Goal: Task Accomplishment & Management: Manage account settings

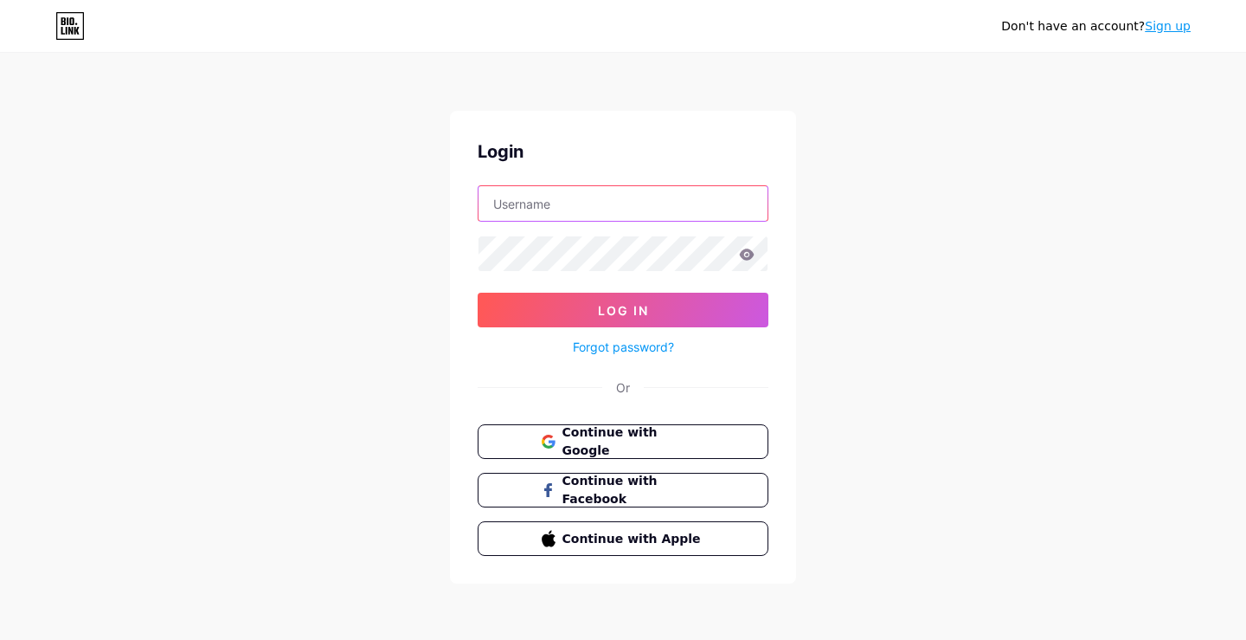
click at [590, 203] on input "text" at bounding box center [623, 203] width 289 height 35
type input "uniquebuilderssugarland"
click at [925, 267] on div "Don't have an account? Sign up Login uniquebuilderssugarland Log In Forgot pass…" at bounding box center [623, 319] width 1246 height 639
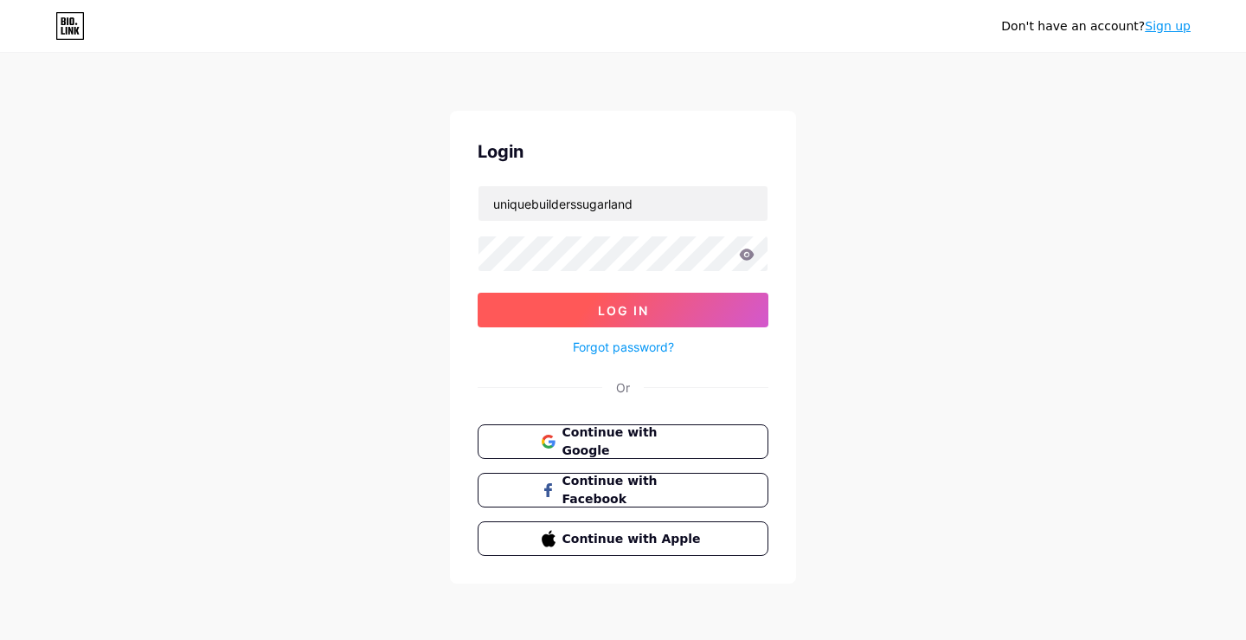
click at [664, 303] on button "Log In" at bounding box center [623, 309] width 291 height 35
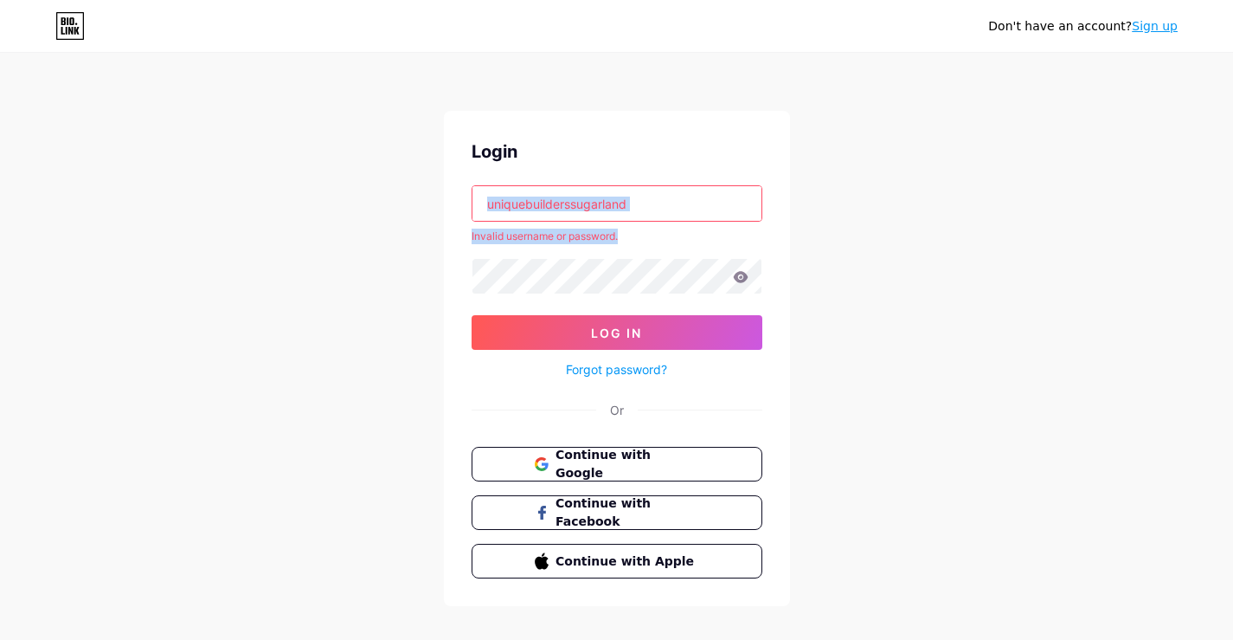
drag, startPoint x: 691, startPoint y: 222, endPoint x: 371, endPoint y: 214, distance: 320.3
click at [372, 212] on div "Don't have an account? Sign up Login uniquebuilderssugarland Invalid username o…" at bounding box center [616, 330] width 1233 height 661
drag, startPoint x: 804, startPoint y: 211, endPoint x: 720, endPoint y: 208, distance: 84.0
click at [804, 211] on div "Don't have an account? Sign up Login uniquebuilderssugarland Invalid username o…" at bounding box center [616, 330] width 1233 height 661
click at [651, 202] on input "uniquebuilderssugarland" at bounding box center [616, 203] width 289 height 35
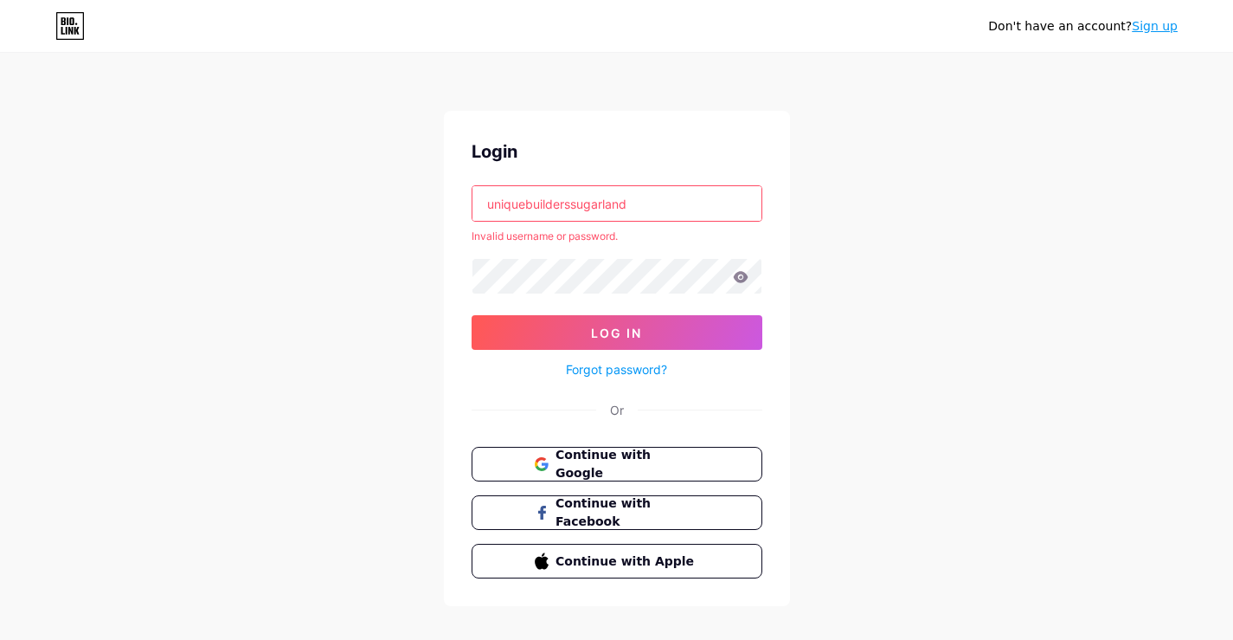
click at [650, 201] on input "uniquebuilderssugarland" at bounding box center [616, 203] width 289 height 35
click at [901, 213] on div "Don't have an account? Sign up Login uniquebuilderssugarland Invalid username o…" at bounding box center [616, 330] width 1233 height 661
click at [904, 228] on div "Don't have an account? Sign up Login uniquebuilderssugarland Invalid username o…" at bounding box center [616, 330] width 1233 height 661
click at [614, 370] on link "Forgot password?" at bounding box center [616, 369] width 101 height 18
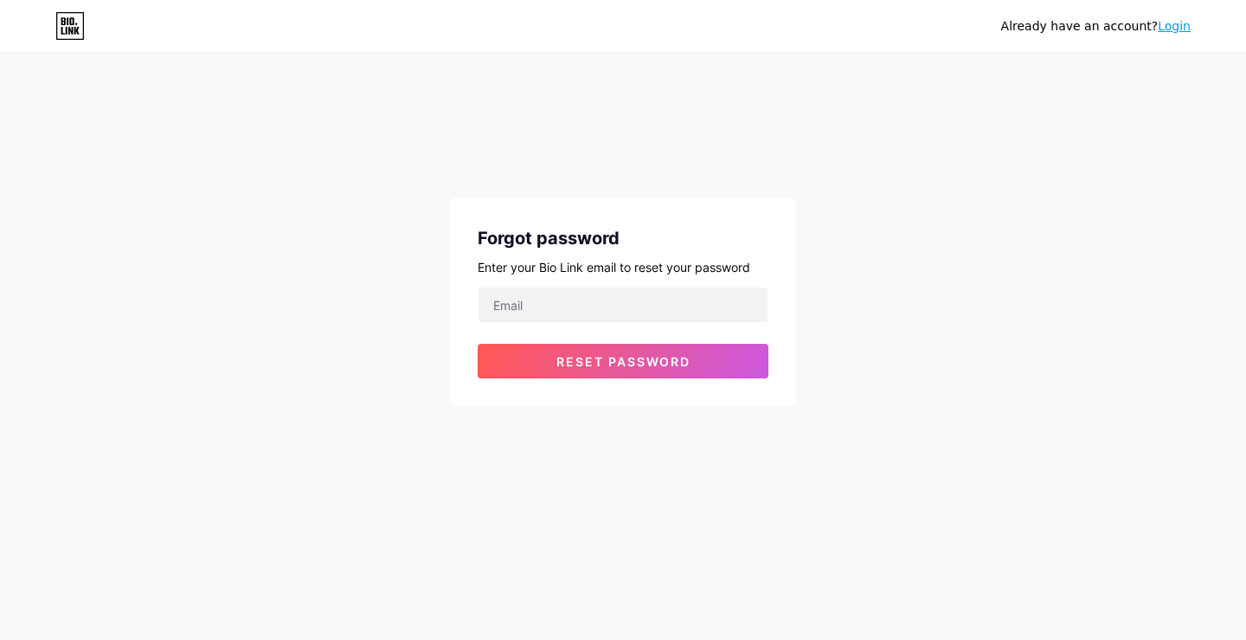
click at [548, 324] on form "Reset password" at bounding box center [623, 332] width 291 height 92
click at [550, 306] on input "email" at bounding box center [623, 304] width 289 height 35
paste input "[EMAIL_ADDRESS][DOMAIN_NAME]"
type input "[EMAIL_ADDRESS][DOMAIN_NAME]"
click at [864, 303] on div "Already have an account? Login Forgot password Enter your Bio Link email to res…" at bounding box center [623, 230] width 1246 height 461
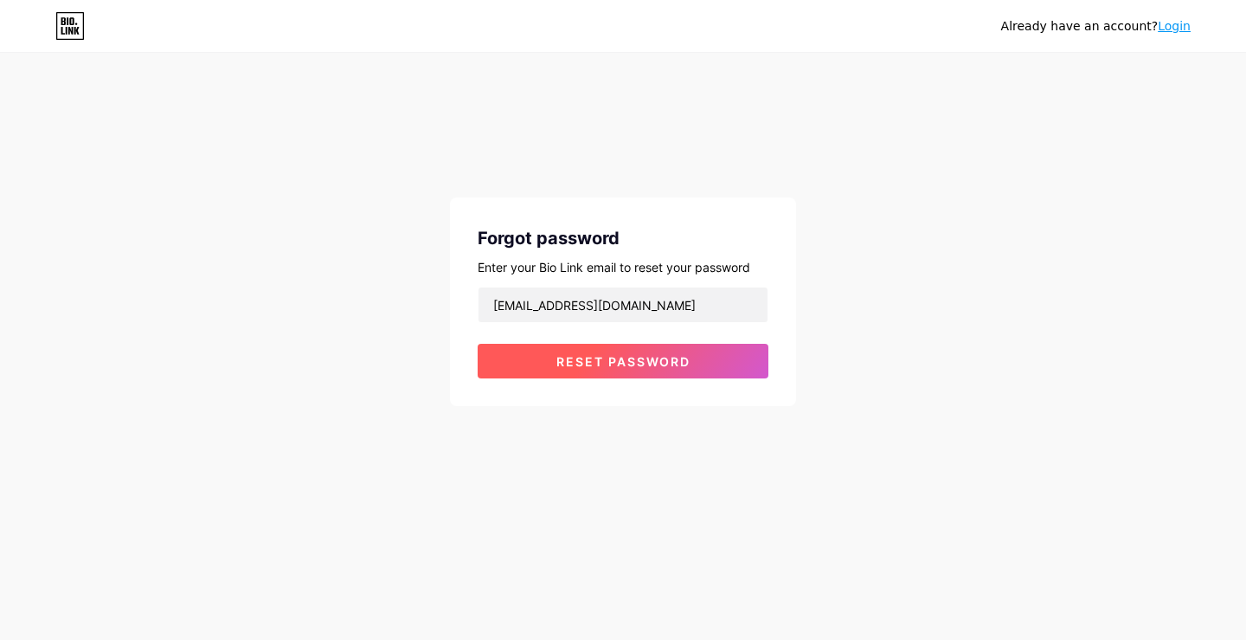
click at [664, 351] on button "Reset password" at bounding box center [623, 361] width 291 height 35
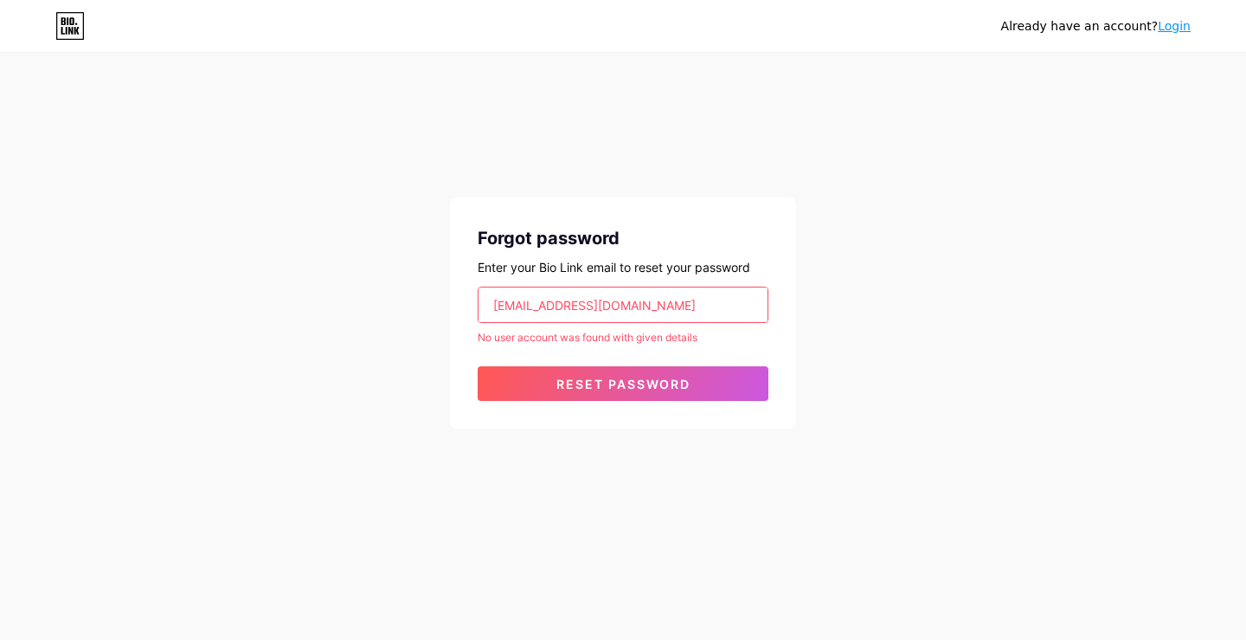
click at [946, 234] on div "Already have an account? Login Forgot password Enter your Bio Link email to res…" at bounding box center [623, 242] width 1246 height 484
click at [899, 153] on div "Already have an account? Login Forgot password Enter your Bio Link email to res…" at bounding box center [623, 242] width 1246 height 484
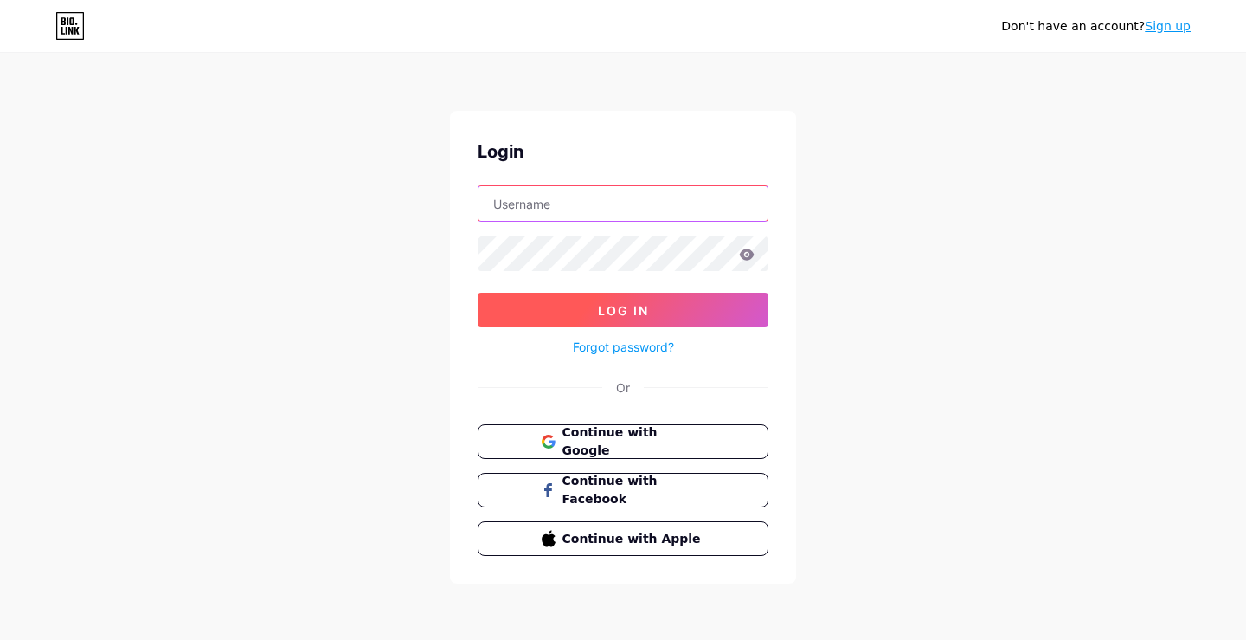
type input "uniquebuilderssugarland"
click at [637, 317] on span "Log In" at bounding box center [623, 310] width 51 height 15
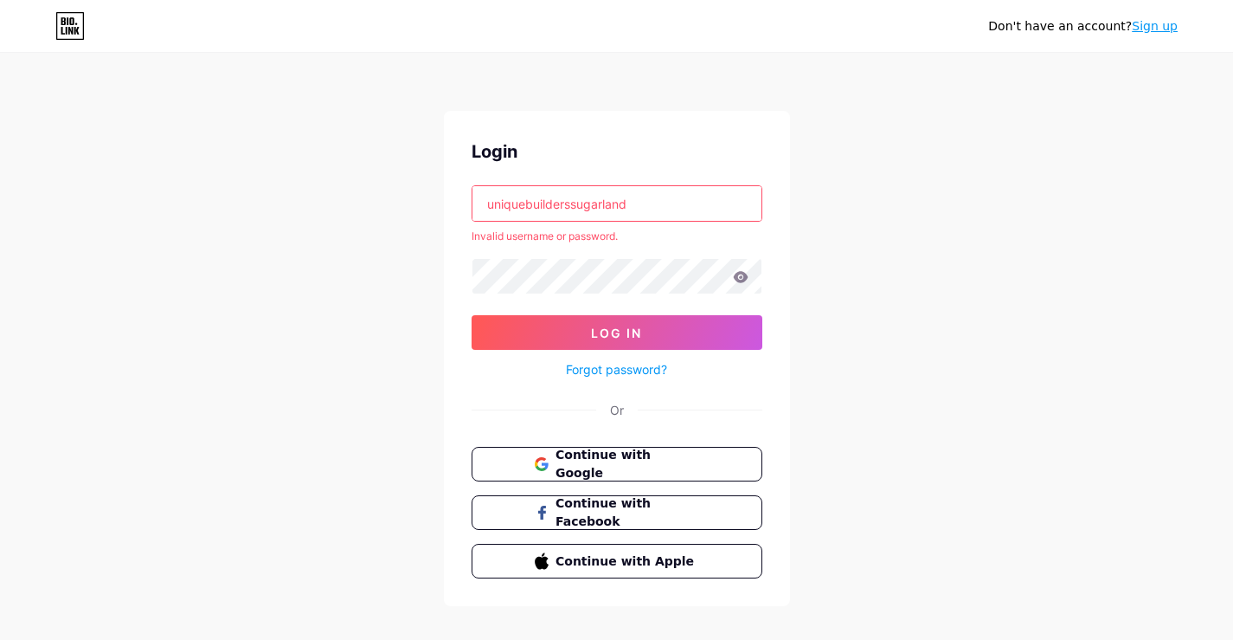
click at [1160, 26] on link "Sign up" at bounding box center [1155, 26] width 46 height 14
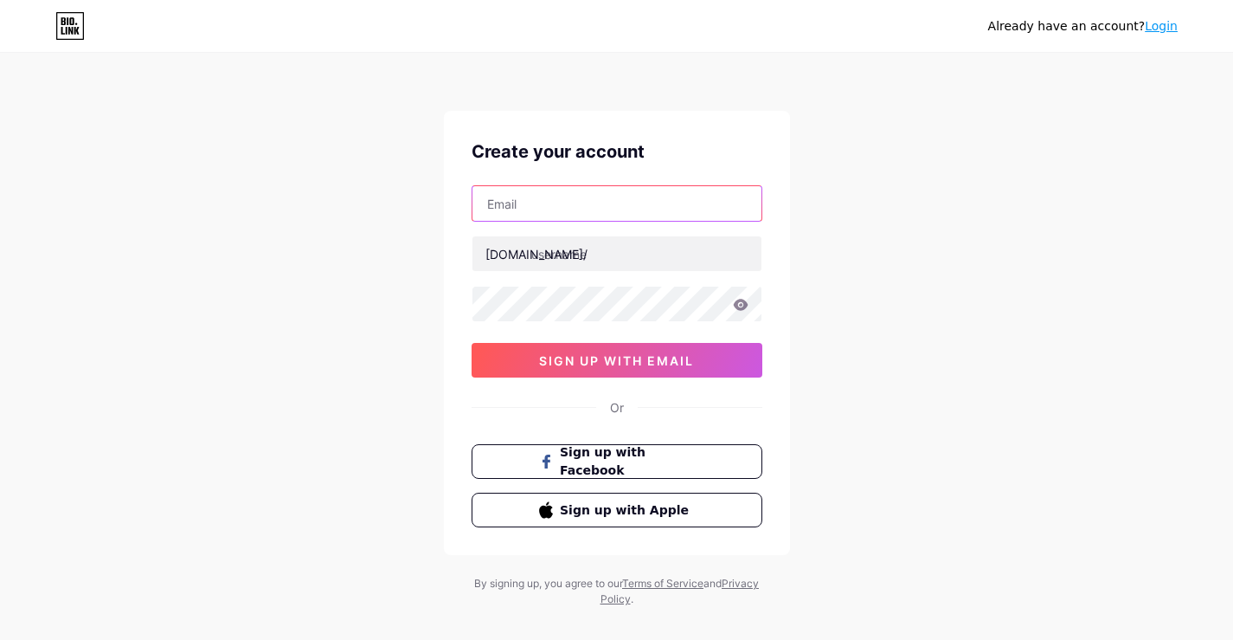
click at [572, 213] on input "text" at bounding box center [616, 203] width 289 height 35
paste input "[EMAIL_ADDRESS][DOMAIN_NAME]"
type input "[EMAIL_ADDRESS][DOMAIN_NAME]"
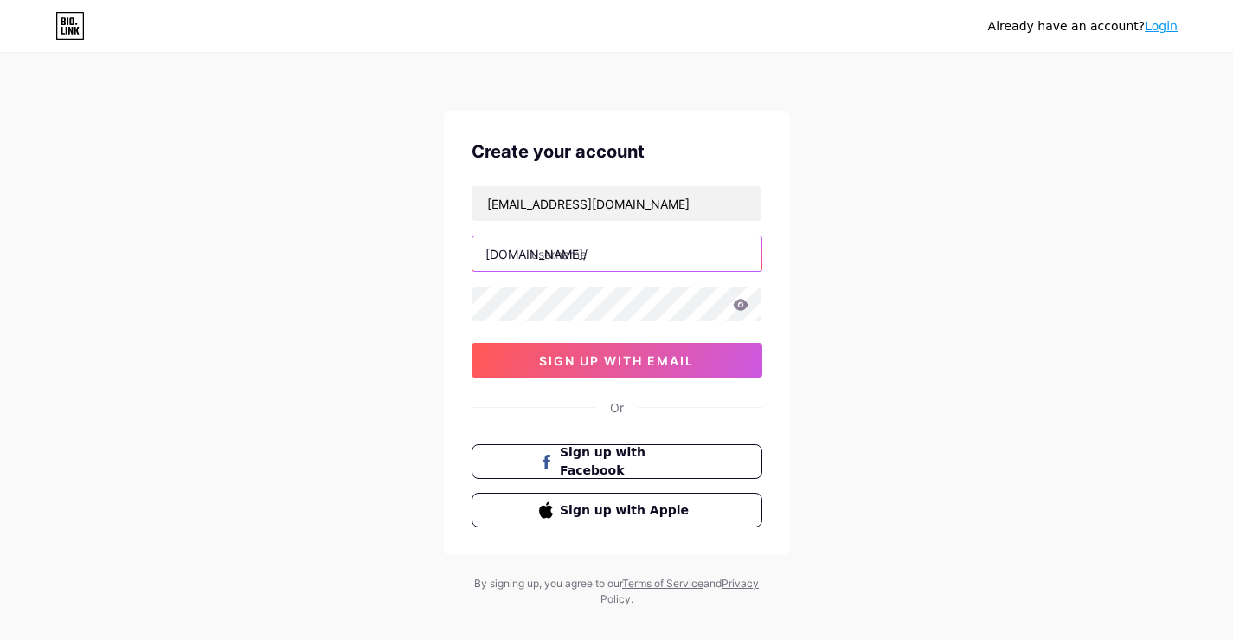
click at [616, 247] on input "text" at bounding box center [616, 253] width 289 height 35
paste input "uniquebuilderssugarland"
click at [786, 258] on div "Create your account uniquebuilderssugarland@gmail.com bio.link/ uniquebuilderss…" at bounding box center [617, 333] width 346 height 444
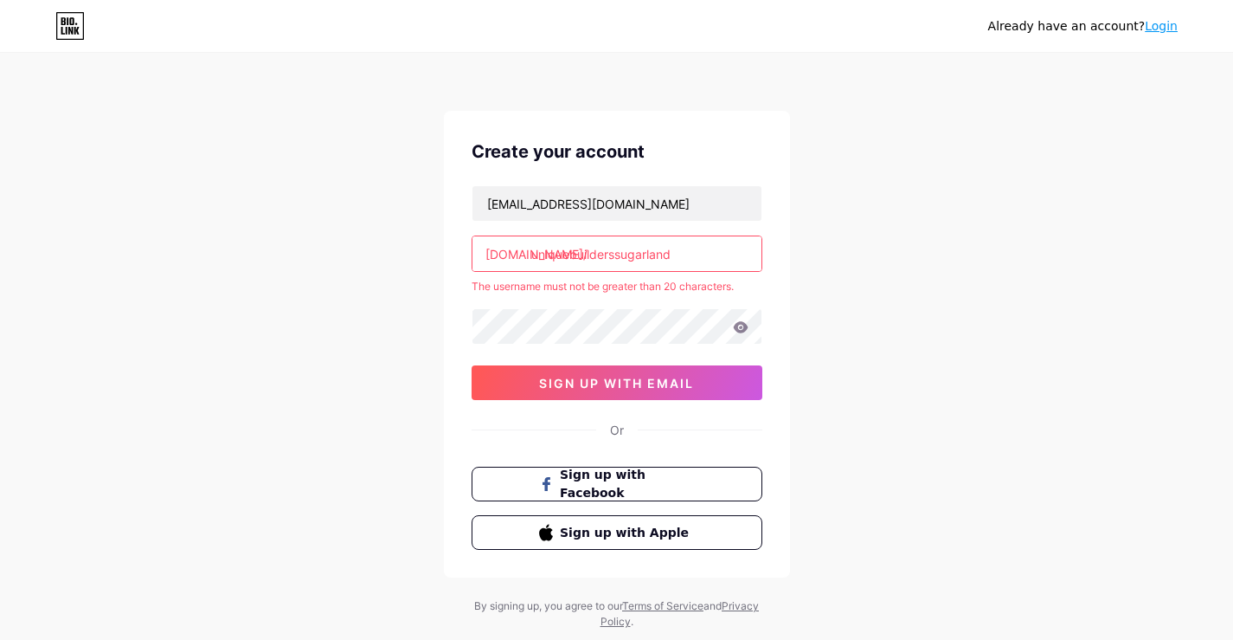
drag, startPoint x: 607, startPoint y: 257, endPoint x: 710, endPoint y: 262, distance: 102.2
click at [710, 262] on input "uniquebuilderssugarland" at bounding box center [616, 253] width 289 height 35
click at [640, 266] on input "uniquebuilderssugarland" at bounding box center [616, 253] width 289 height 35
drag, startPoint x: 618, startPoint y: 258, endPoint x: 713, endPoint y: 260, distance: 95.2
click at [713, 259] on input "uniquebuilderssugarland" at bounding box center [616, 253] width 289 height 35
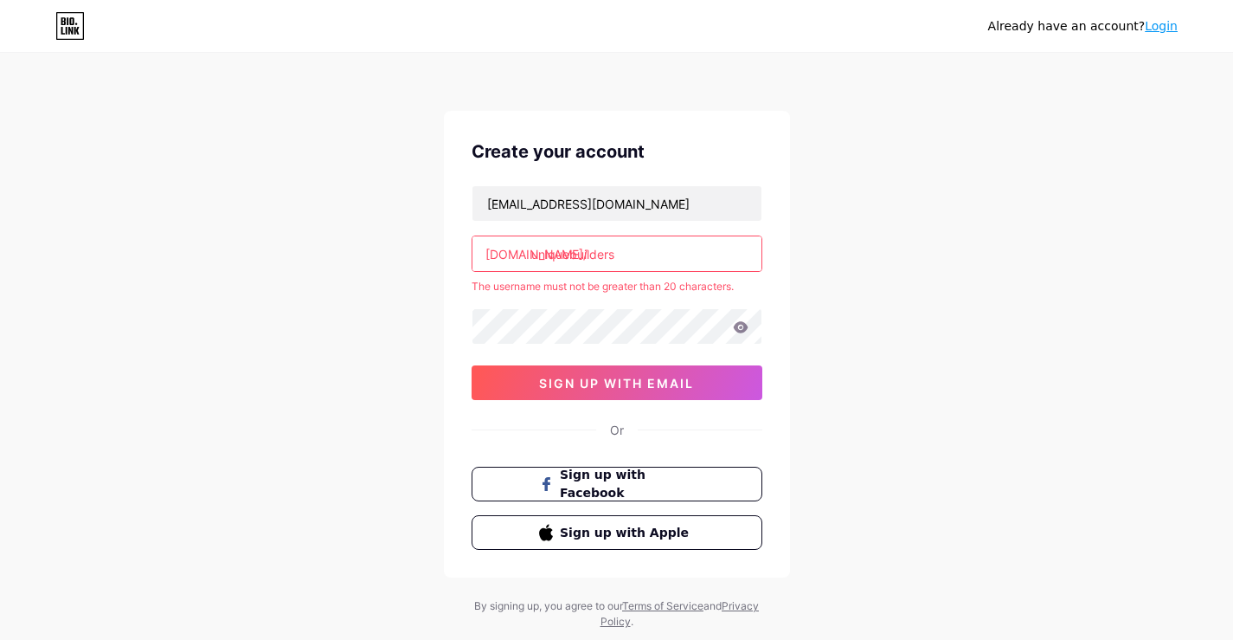
type input "uniquebuilders"
click at [836, 262] on div "Already have an account? Login Create your account uniquebuilderssugarland@gmai…" at bounding box center [616, 342] width 1233 height 685
click at [865, 298] on div "Already have an account? Login Create your account uniquebuilderssugarland@gmai…" at bounding box center [616, 342] width 1233 height 685
click at [929, 256] on div "Already have an account? Login Create your account uniquebuilderssugarland@gmai…" at bounding box center [616, 342] width 1233 height 685
click at [1140, 34] on div "Already have an account? Login" at bounding box center [1083, 26] width 190 height 18
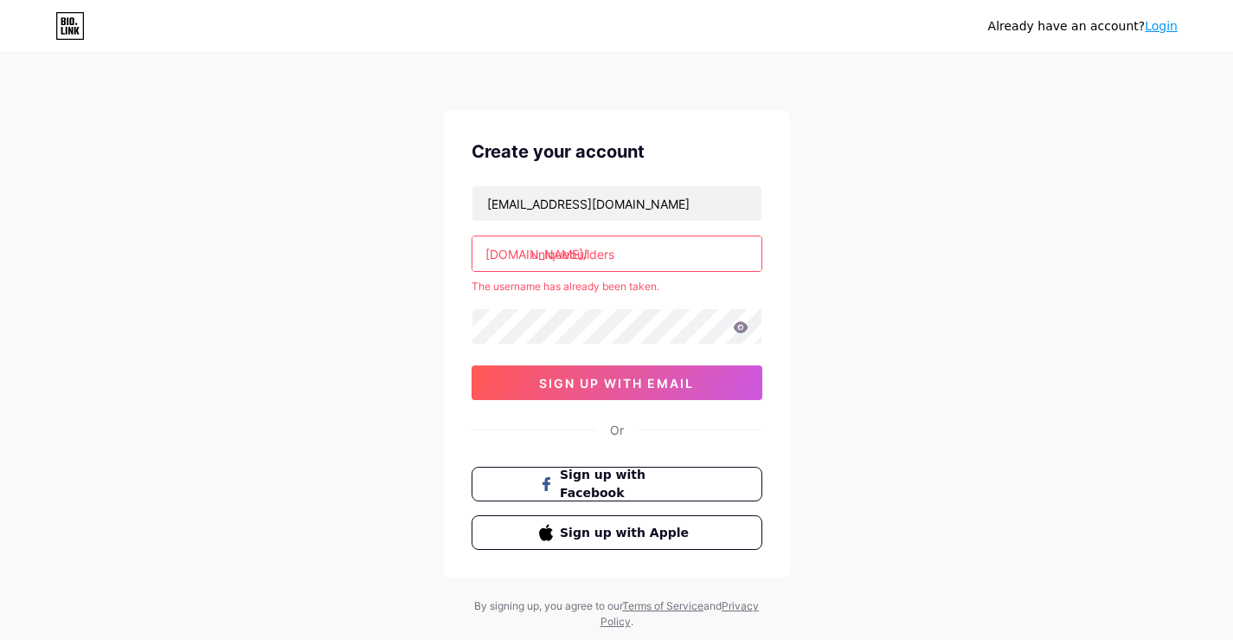
click at [1173, 28] on link "Login" at bounding box center [1161, 26] width 33 height 14
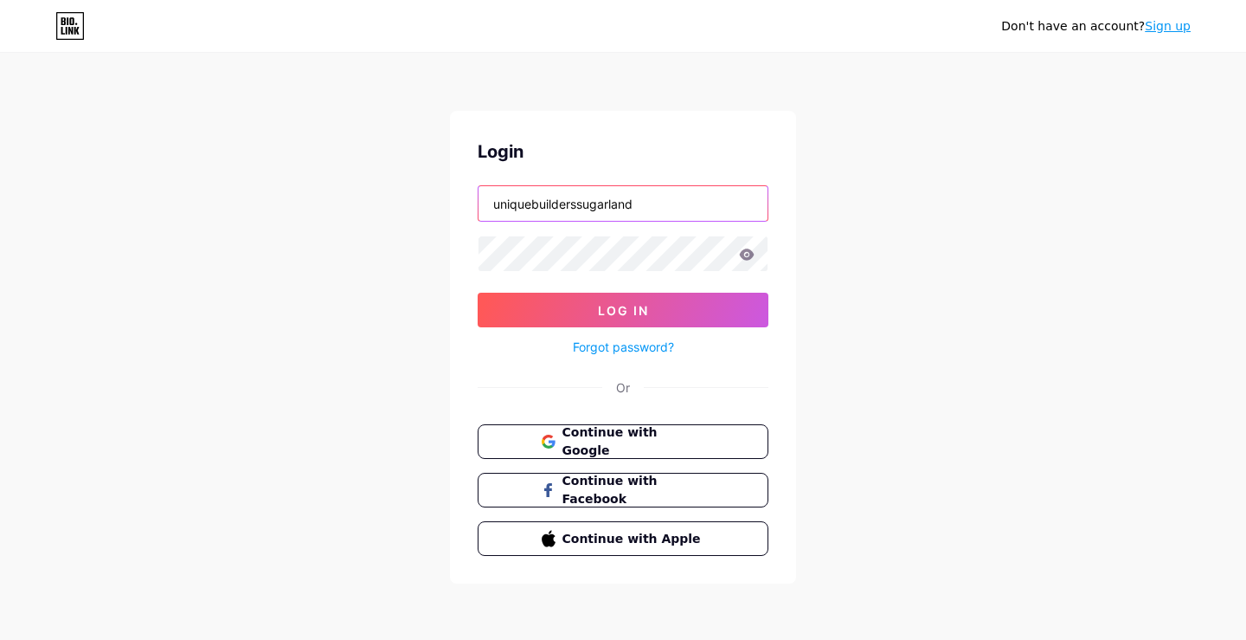
click at [634, 212] on input "uniquebuilderssugarland" at bounding box center [623, 203] width 289 height 35
drag, startPoint x: 580, startPoint y: 207, endPoint x: 662, endPoint y: 209, distance: 82.2
click at [662, 209] on input "uniquebuilderssugarland" at bounding box center [623, 203] width 289 height 35
type input "uniquebuilders"
click at [819, 250] on div "Don't have an account? Sign up Login uniquebuilders Log In Forgot password? Or …" at bounding box center [623, 319] width 1246 height 639
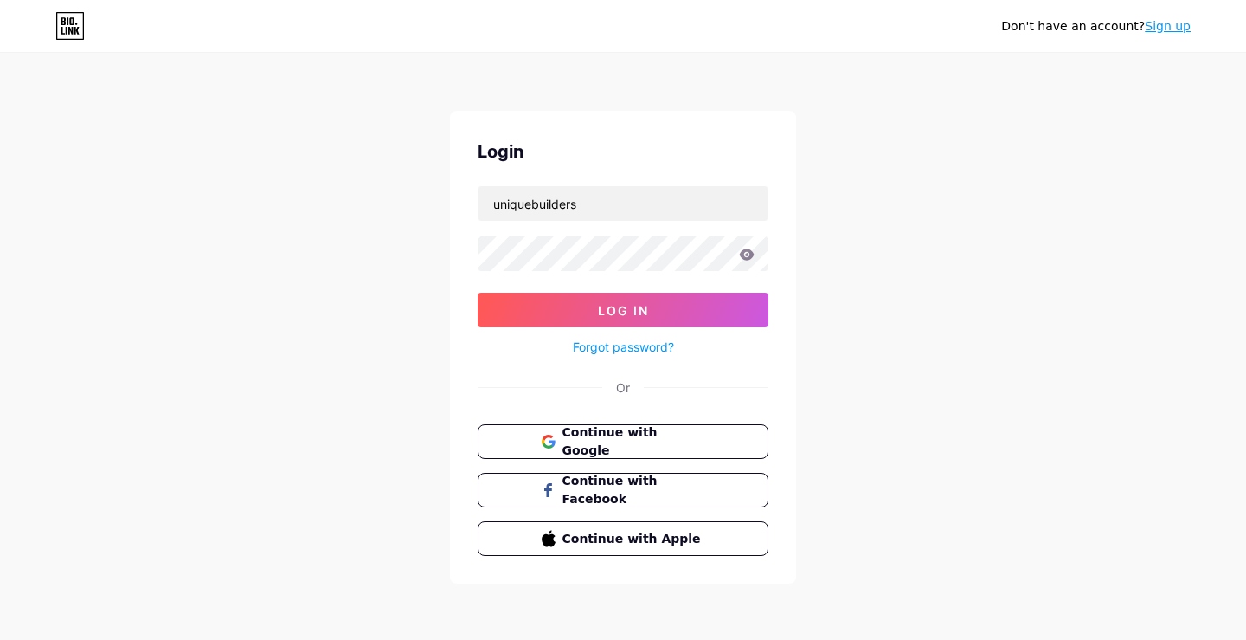
click at [746, 254] on icon at bounding box center [747, 253] width 15 height 11
click at [653, 316] on button "Log In" at bounding box center [623, 309] width 291 height 35
